Goal: Transaction & Acquisition: Purchase product/service

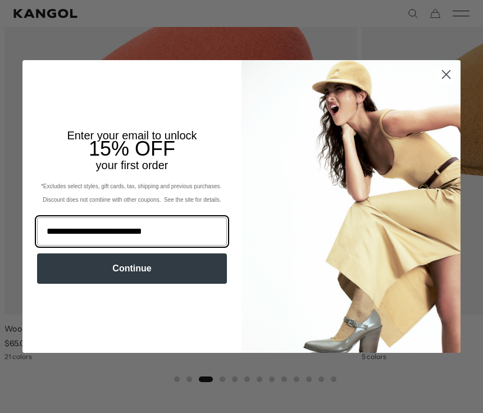
type input "**********"
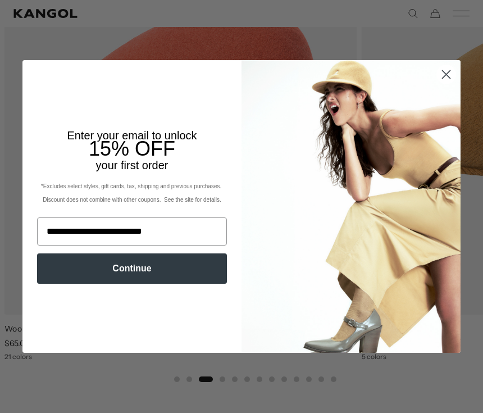
click at [191, 272] on button "Continue" at bounding box center [132, 268] width 190 height 30
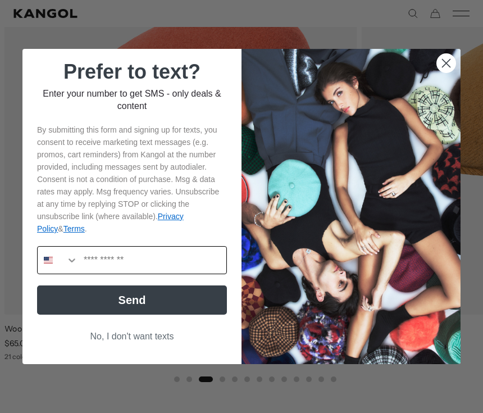
click at [70, 274] on button "Search Countries" at bounding box center [58, 260] width 40 height 27
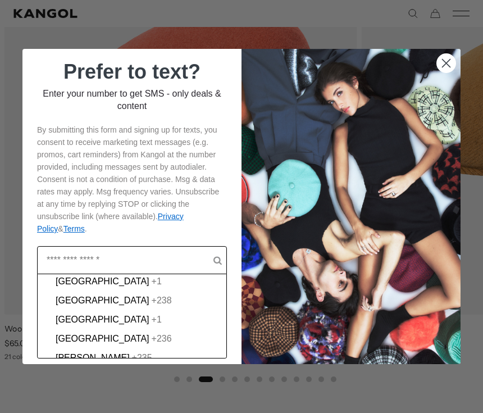
scroll to position [696, 0]
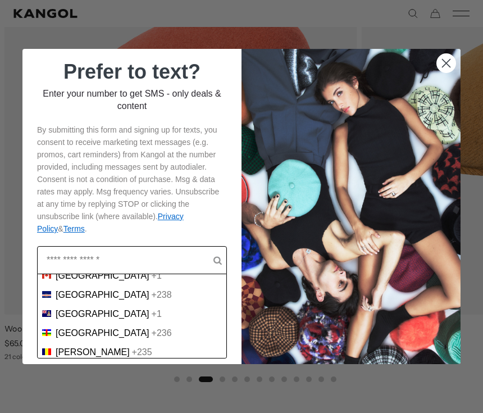
click at [88, 281] on div "Canada +1" at bounding box center [132, 276] width 180 height 10
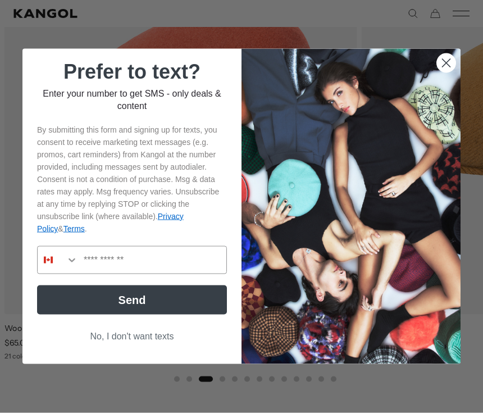
scroll to position [643, 0]
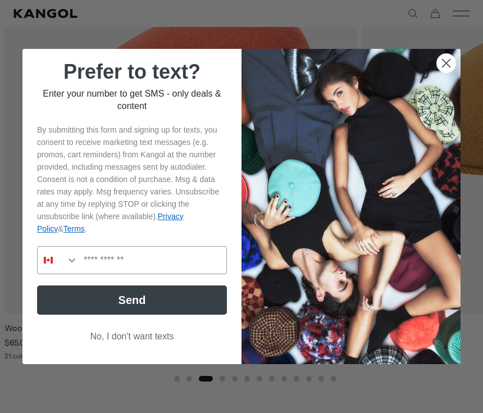
click at [178, 347] on button "No, I don't want texts" at bounding box center [132, 336] width 190 height 21
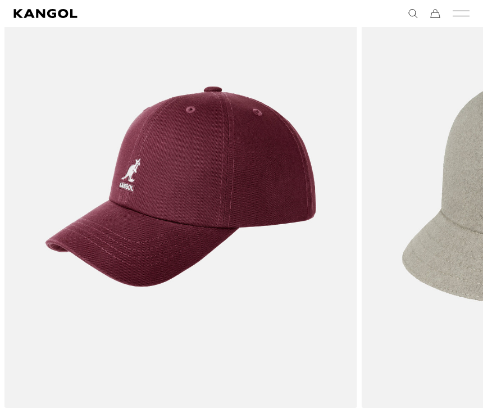
scroll to position [549, 0]
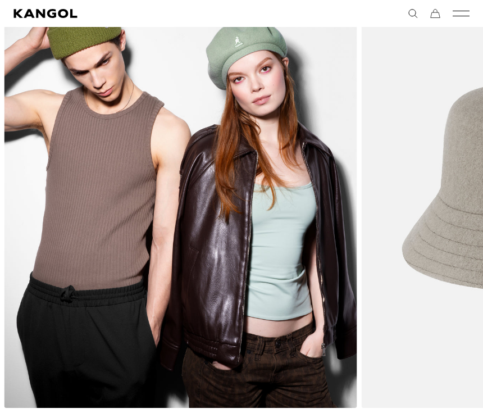
click at [278, 110] on img "8 of 13" at bounding box center [180, 186] width 353 height 443
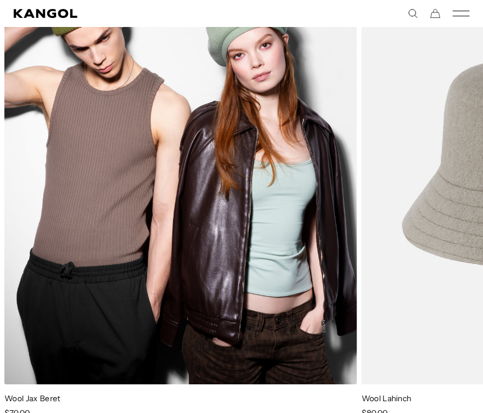
scroll to position [569, 0]
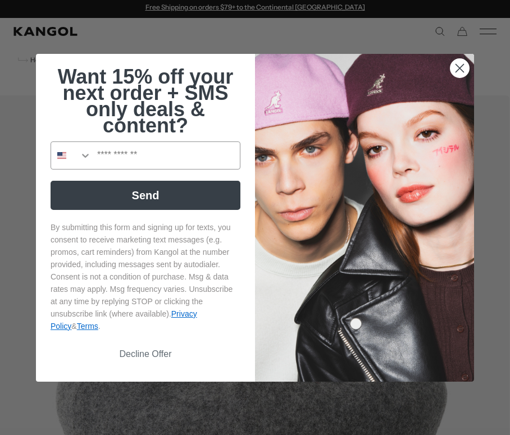
click at [465, 67] on circle "Close dialog" at bounding box center [460, 67] width 19 height 19
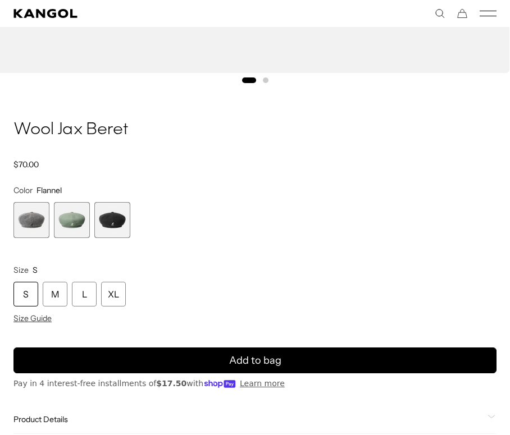
scroll to position [672, 0]
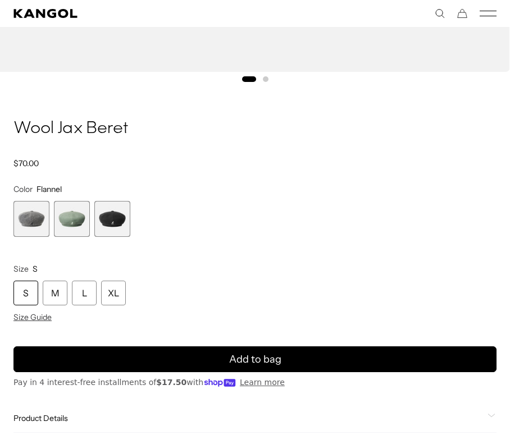
click at [78, 221] on span "2 of 3" at bounding box center [72, 219] width 36 height 36
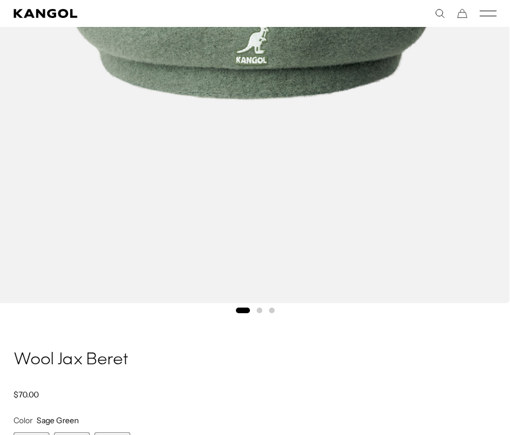
scroll to position [461, 0]
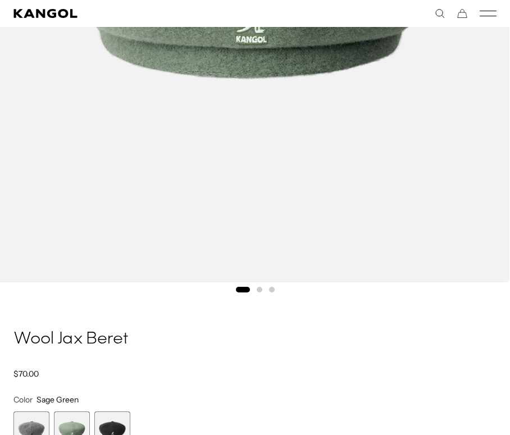
click at [122, 421] on span "3 of 3" at bounding box center [112, 430] width 36 height 36
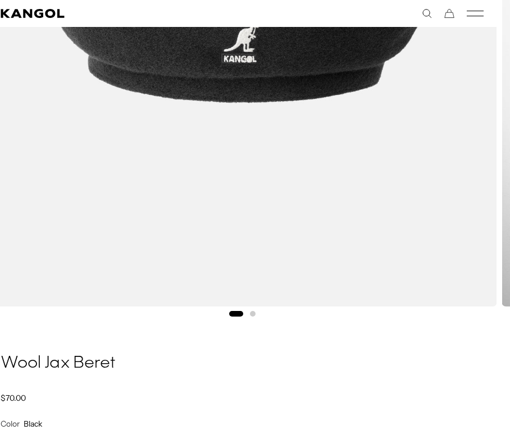
scroll to position [416, 13]
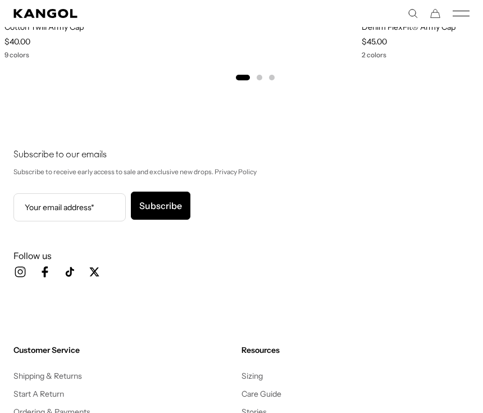
scroll to position [1332, 0]
